Goal: Find specific page/section: Locate a particular part of the current website

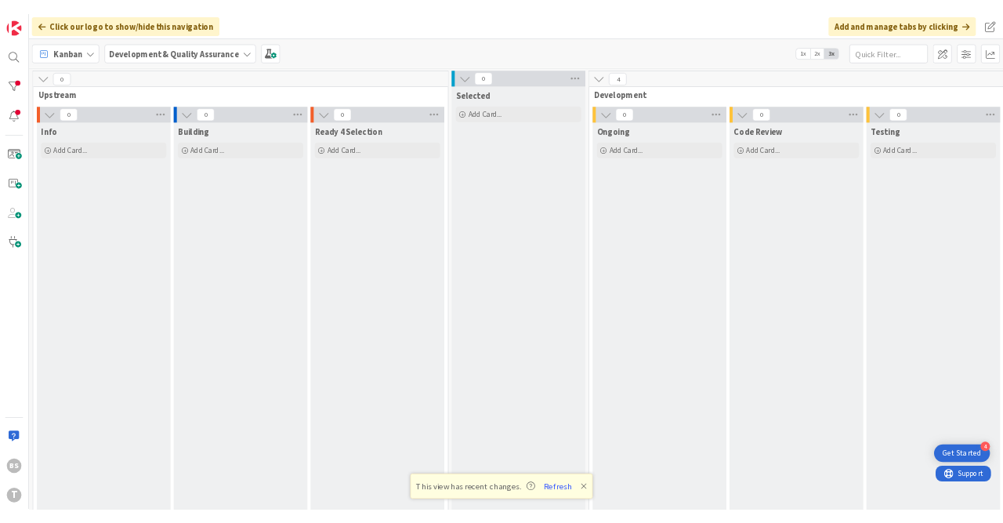
scroll to position [0, 295]
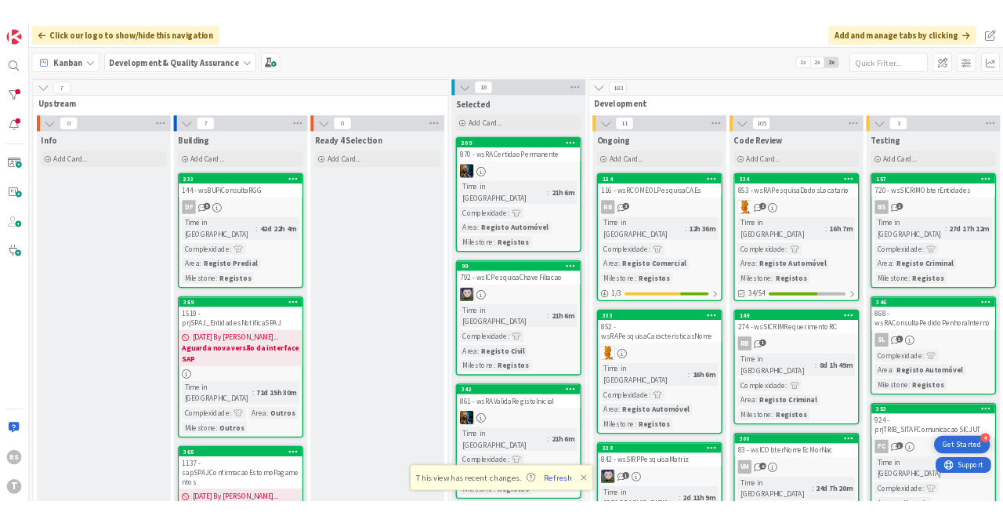
scroll to position [3385, 295]
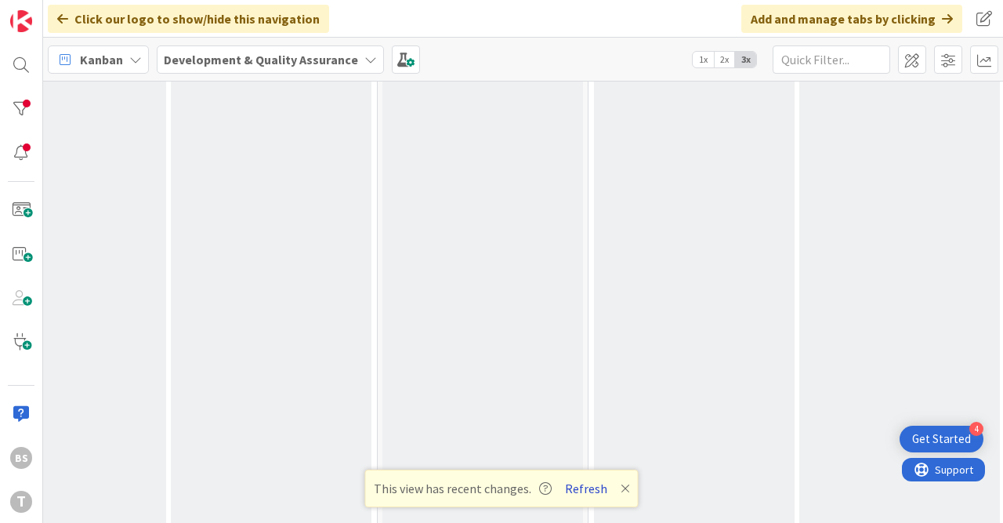
click at [586, 493] on button "Refresh" at bounding box center [586, 488] width 53 height 20
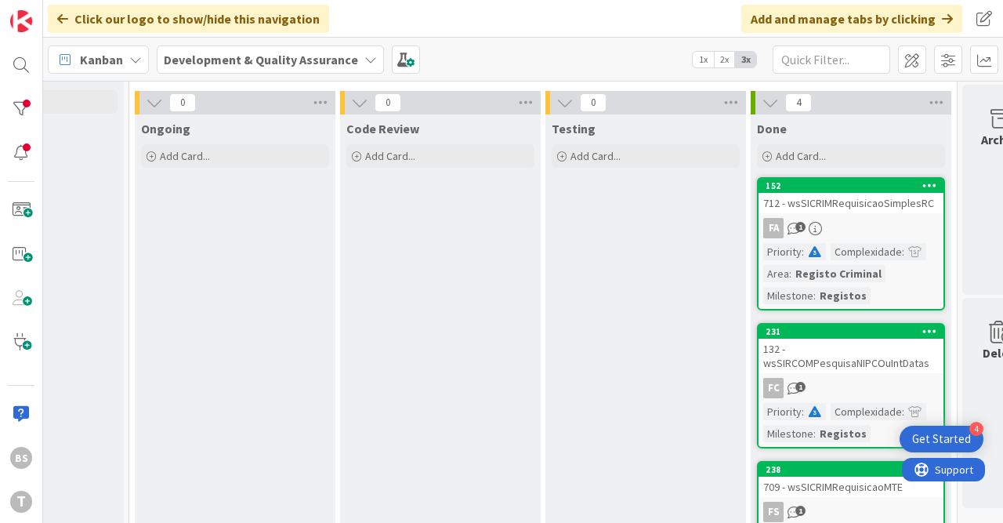
scroll to position [47, 754]
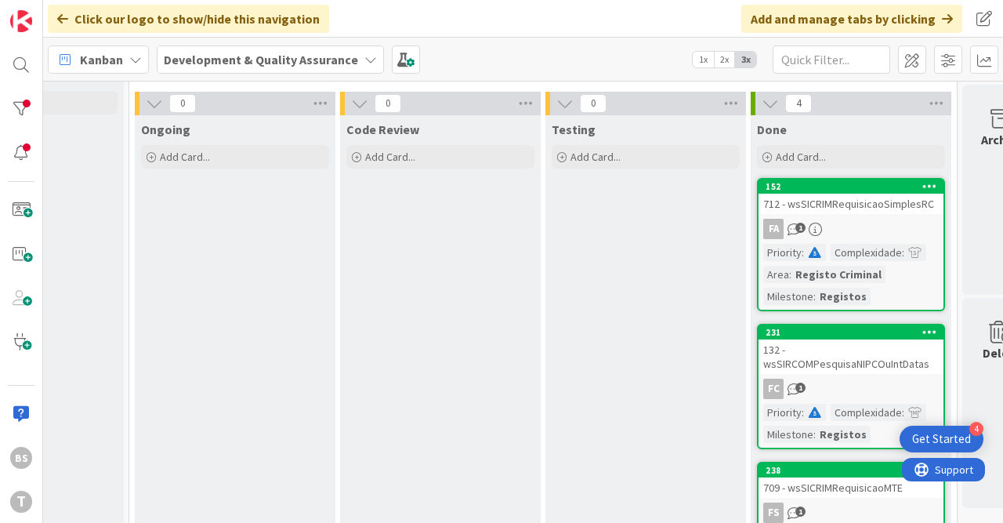
click at [886, 205] on div "712 - wsSICRIMRequisicaoSimplesRC" at bounding box center [851, 204] width 185 height 20
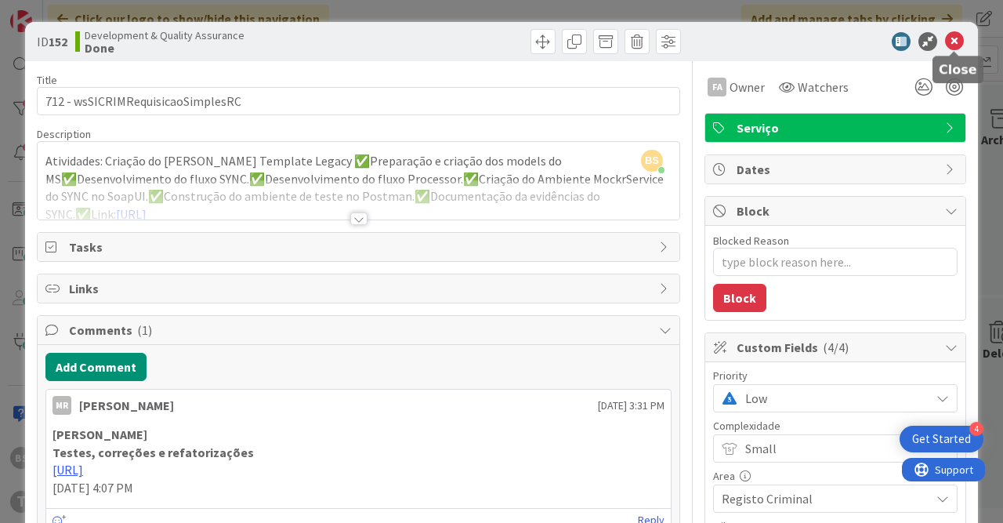
click at [958, 43] on icon at bounding box center [954, 41] width 19 height 19
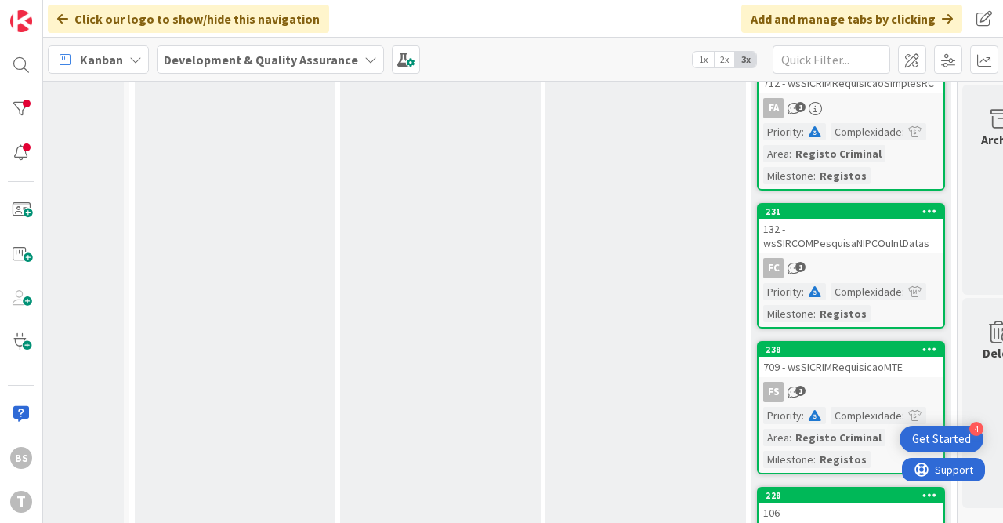
scroll to position [7, 754]
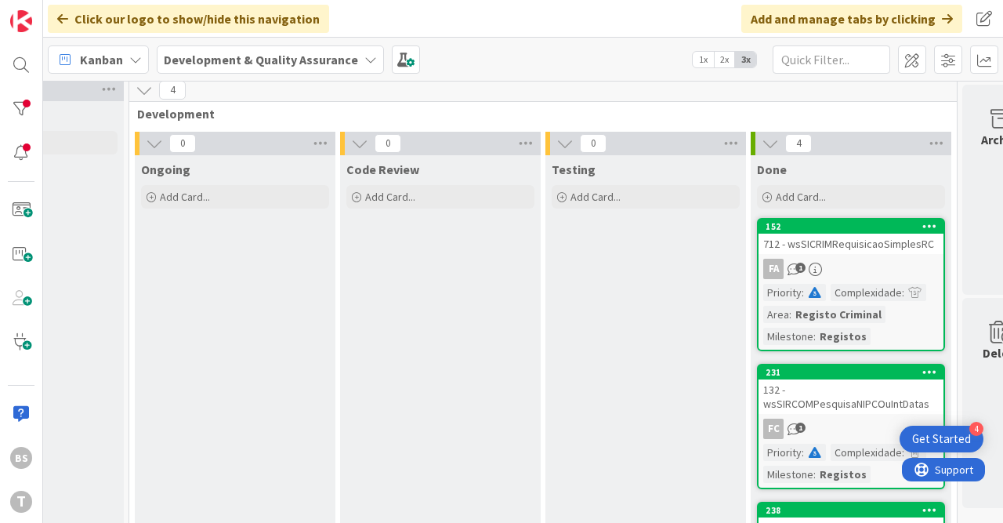
click at [830, 241] on div "712 - wsSICRIMRequisicaoSimplesRC" at bounding box center [851, 244] width 185 height 20
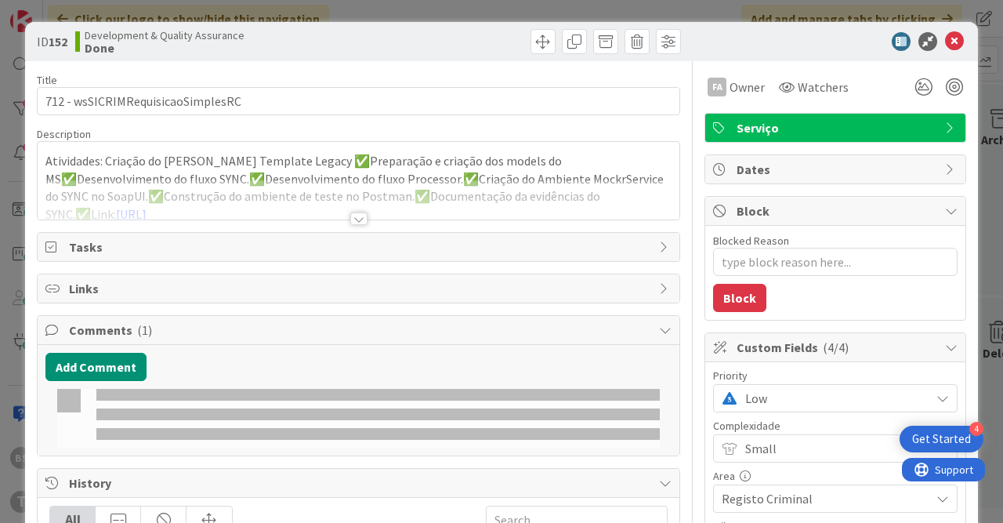
type textarea "x"
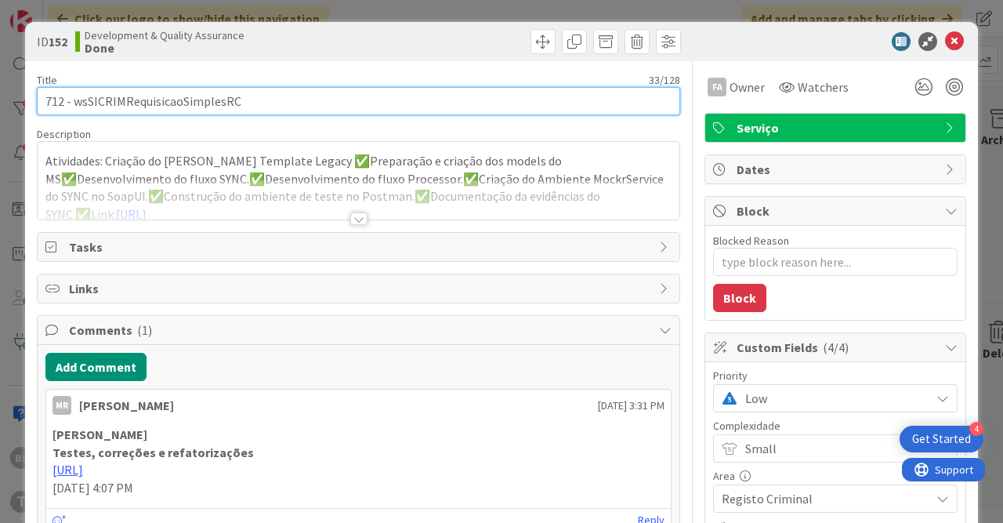
click at [228, 103] on input "712 - wsSICRIMRequisicaoSimplesRC" at bounding box center [358, 101] width 643 height 28
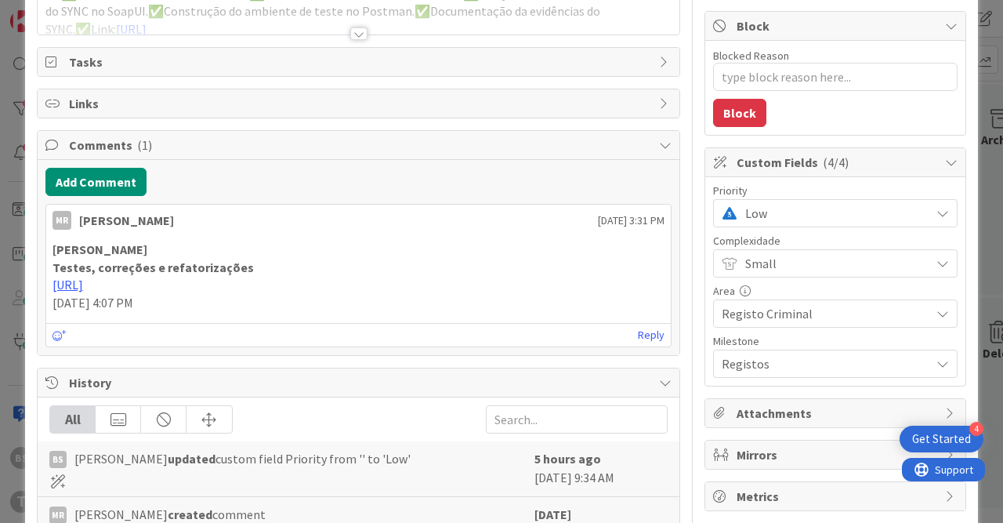
scroll to position [186, 0]
